Goal: Navigation & Orientation: Understand site structure

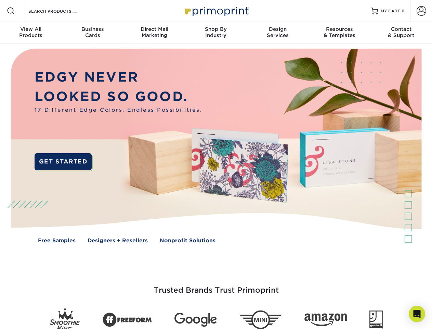
click at [216, 164] on img at bounding box center [216, 151] width 428 height 214
click at [11, 11] on span at bounding box center [11, 11] width 8 height 8
click at [421, 11] on span at bounding box center [422, 11] width 10 height 10
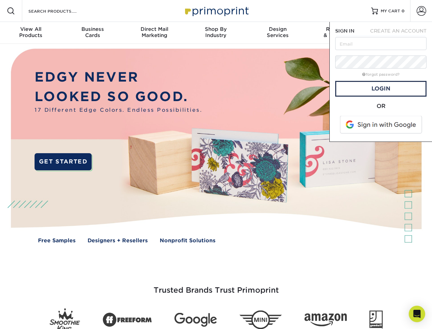
click at [31, 33] on div "View All Products" at bounding box center [31, 32] width 62 height 12
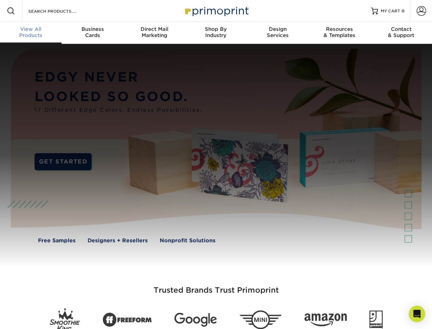
click at [92, 33] on div "Business Cards" at bounding box center [93, 32] width 62 height 12
click at [154, 33] on div "Direct Mail Marketing" at bounding box center [155, 32] width 62 height 12
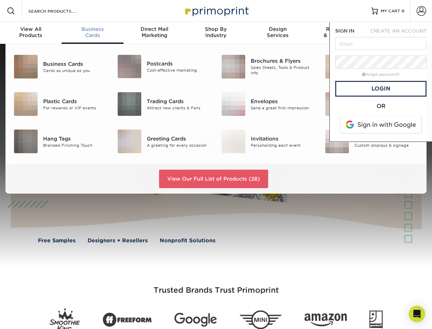
click at [216, 33] on div "Shop By Industry" at bounding box center [216, 32] width 62 height 12
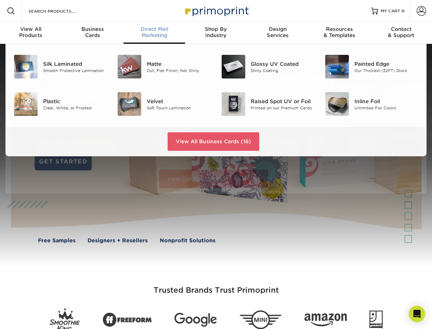
click at [278, 33] on div "Design Services" at bounding box center [278, 32] width 62 height 12
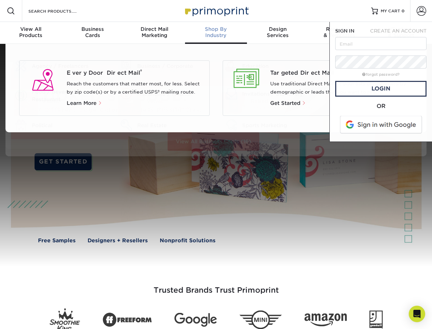
click at [340, 33] on span "SIGN IN" at bounding box center [344, 30] width 19 height 5
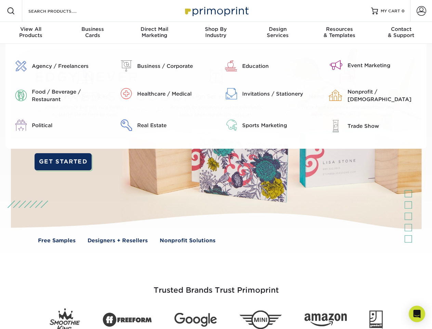
click at [402, 33] on div "Contact & Support" at bounding box center [402, 32] width 62 height 12
